Goal: Task Accomplishment & Management: Manage account settings

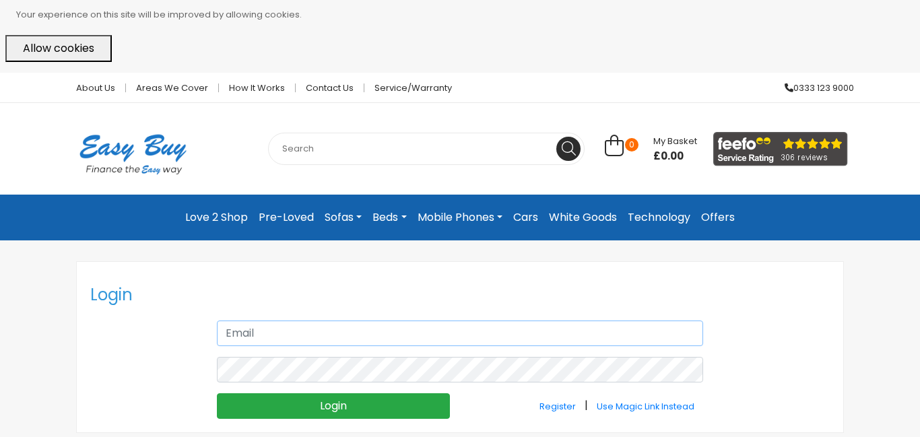
click at [267, 333] on input "text" at bounding box center [460, 334] width 486 height 26
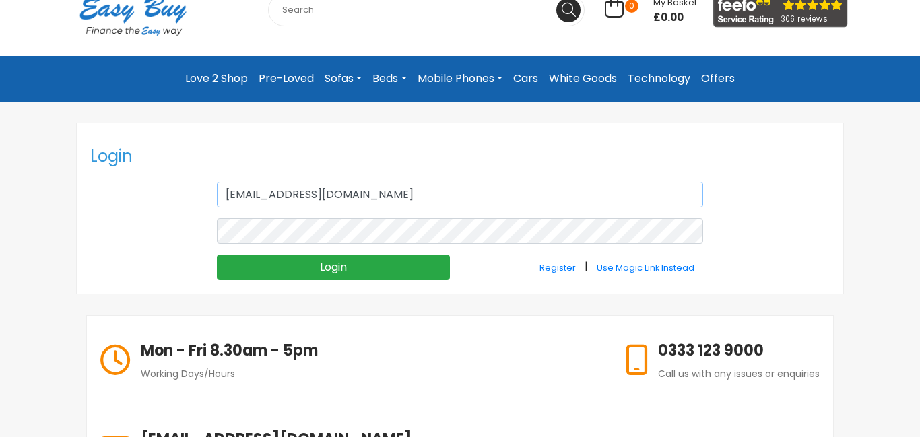
scroll to position [137, 0]
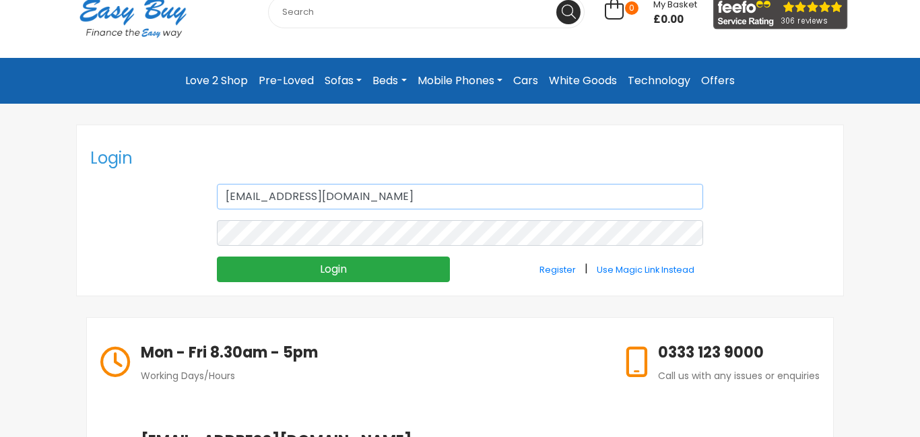
type input "stewh55@live.co.uk"
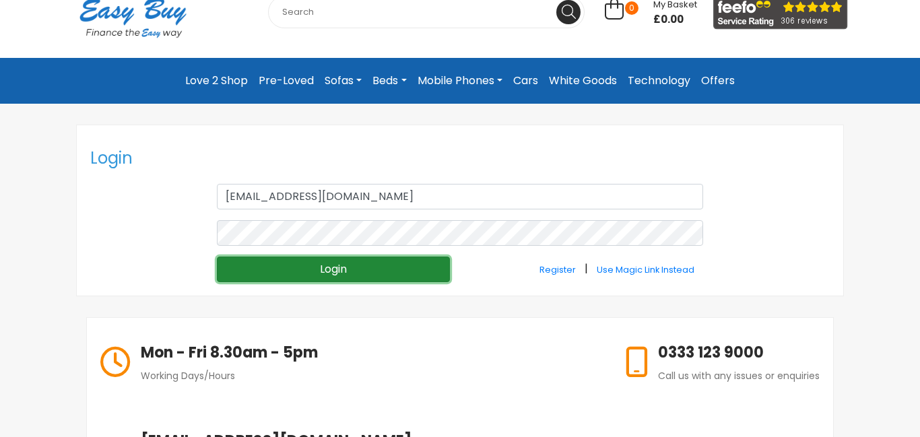
click at [337, 270] on input "Login" at bounding box center [333, 270] width 233 height 26
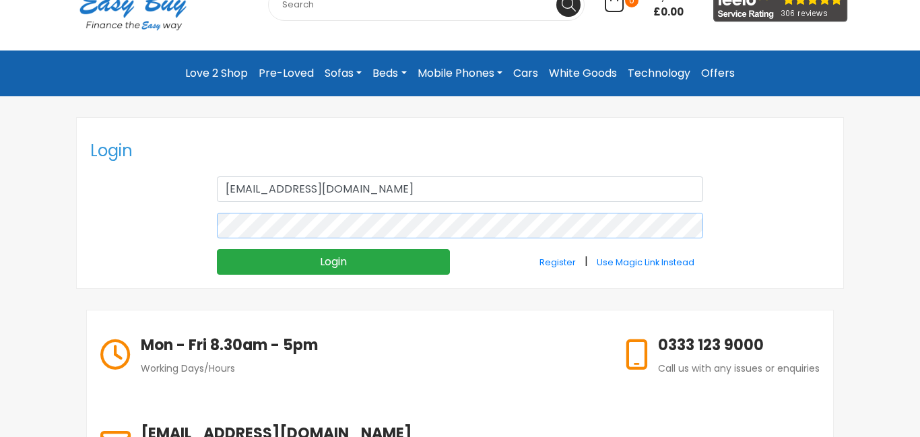
scroll to position [149, 0]
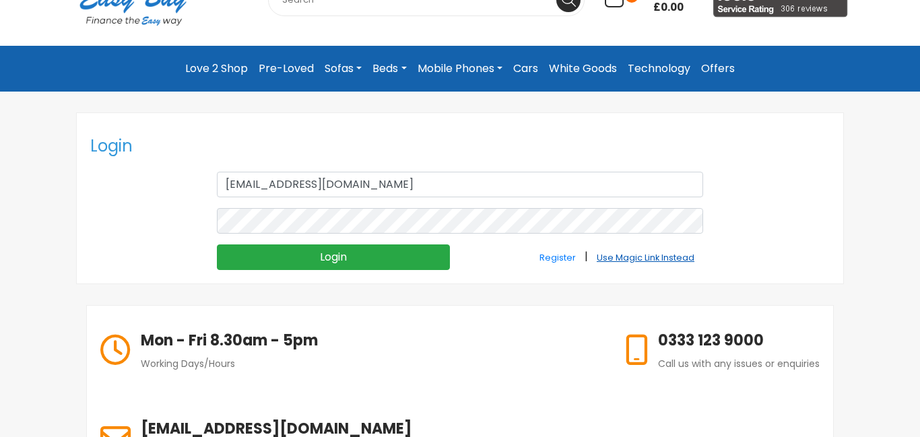
click at [651, 258] on small "Use Magic Link Instead" at bounding box center [646, 257] width 98 height 11
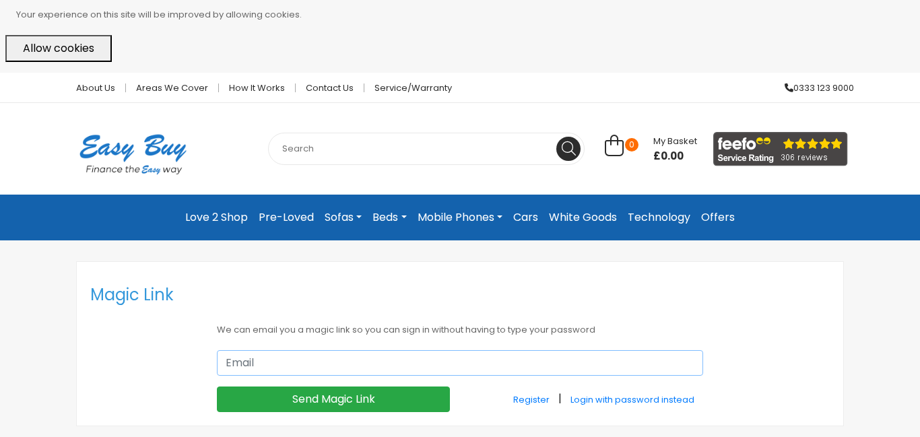
click at [261, 362] on input "email" at bounding box center [460, 363] width 486 height 26
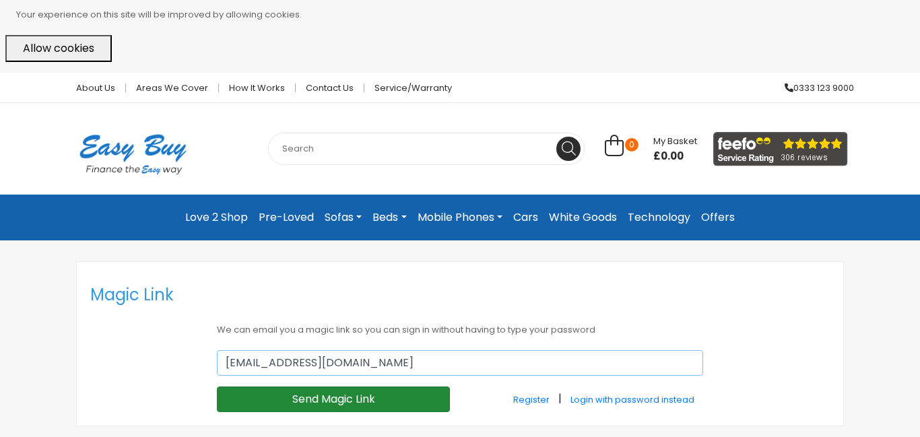
type input "stewh55@live.co.uk"
click at [326, 397] on input "Send Magic Link" at bounding box center [333, 400] width 233 height 26
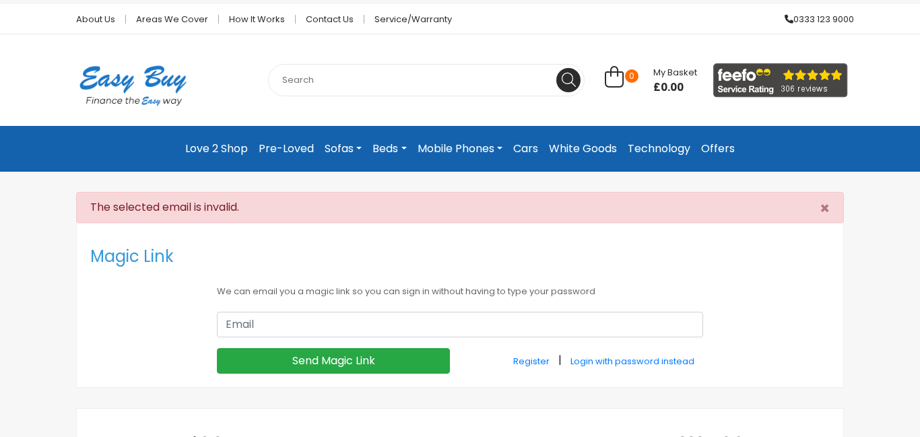
scroll to position [129, 0]
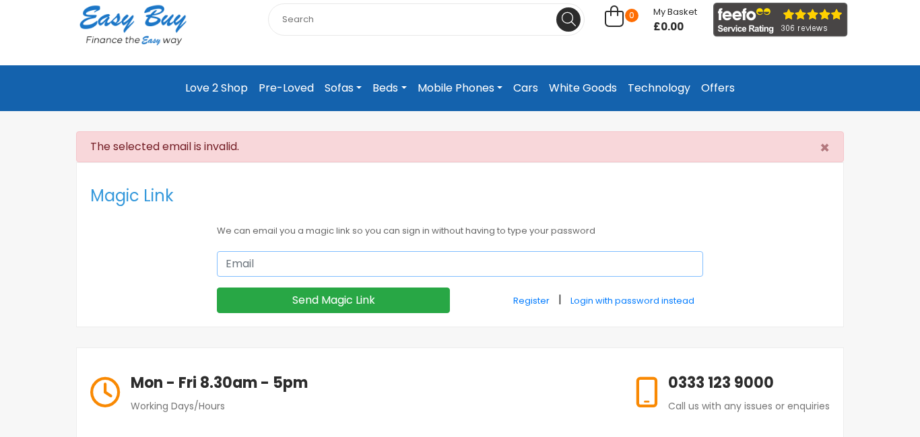
click at [262, 263] on input "email" at bounding box center [460, 264] width 486 height 26
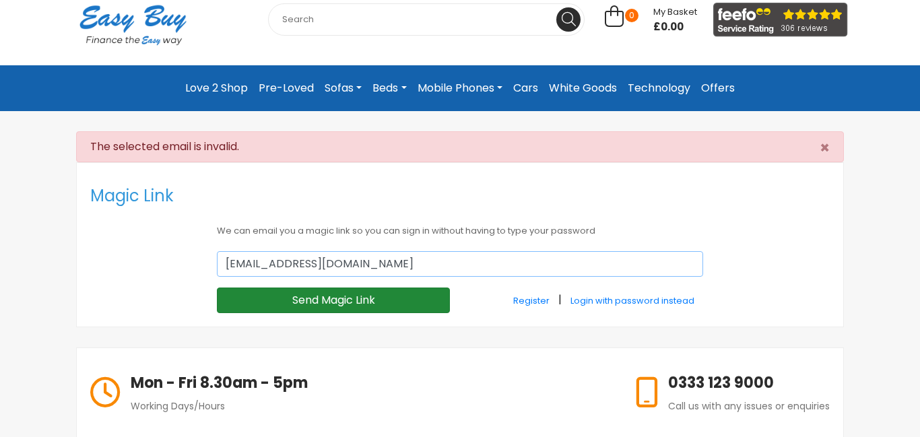
type input "[EMAIL_ADDRESS][DOMAIN_NAME]"
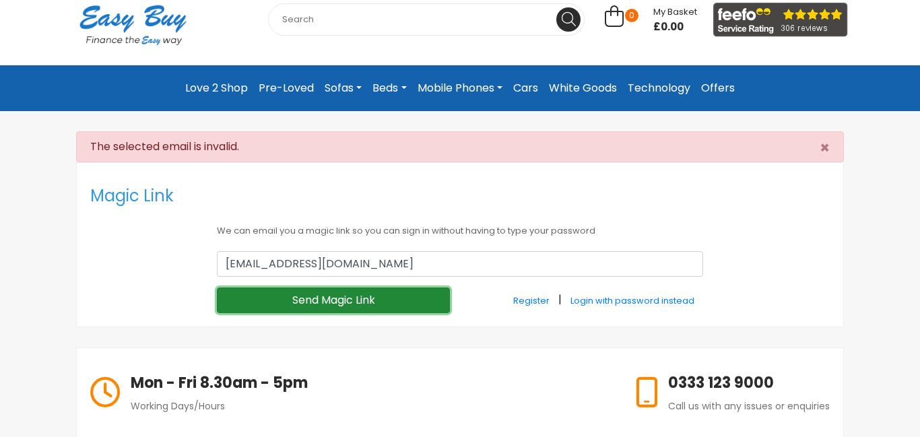
click at [308, 296] on input "Send Magic Link" at bounding box center [333, 301] width 233 height 26
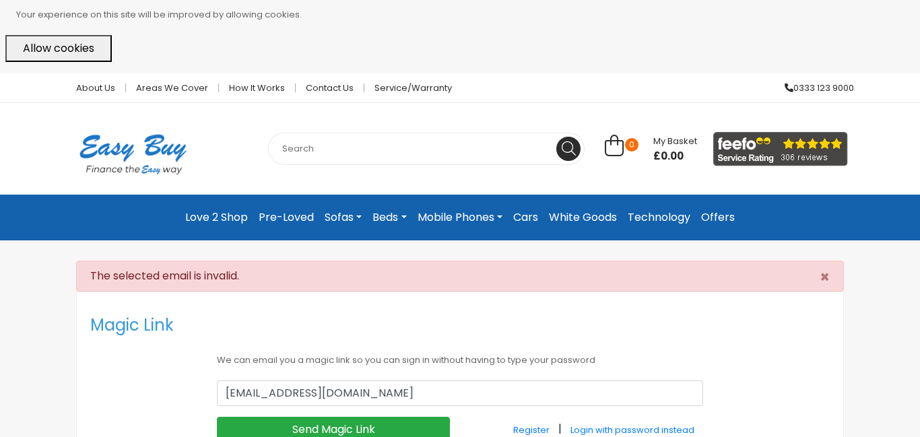
scroll to position [129, 0]
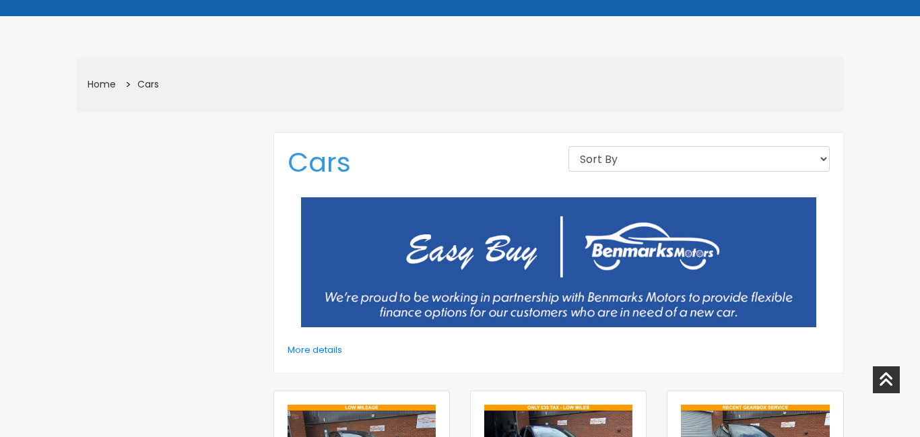
scroll to position [186, 0]
